Goal: Transaction & Acquisition: Purchase product/service

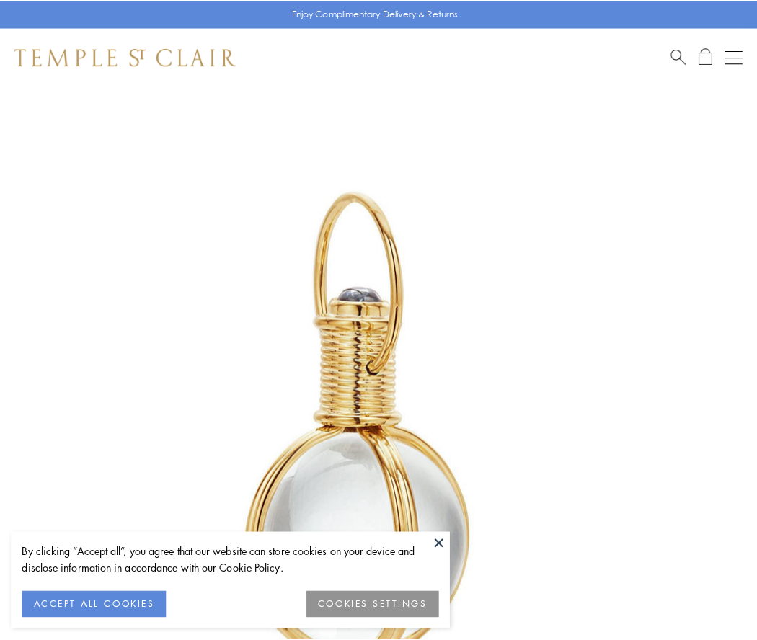
scroll to position [376, 0]
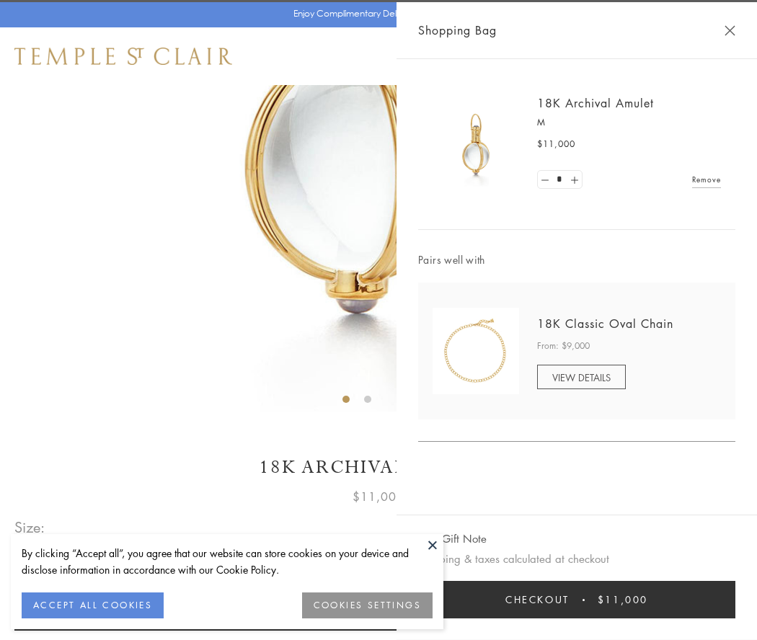
click at [577, 600] on button "Checkout $11,000" at bounding box center [576, 600] width 317 height 38
